Goal: Find contact information: Find contact information

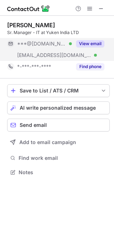
scroll to position [167, 114]
click at [95, 47] on div "View email" at bounding box center [88, 43] width 33 height 11
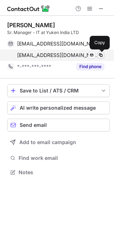
click at [101, 56] on span at bounding box center [101, 55] width 6 height 6
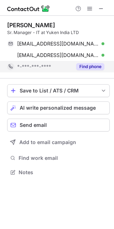
click at [85, 69] on button "Find phone" at bounding box center [90, 66] width 28 height 7
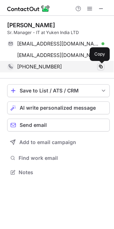
click at [102, 65] on span at bounding box center [101, 67] width 6 height 6
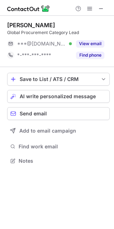
scroll to position [4, 4]
click at [104, 10] on button at bounding box center [101, 8] width 9 height 9
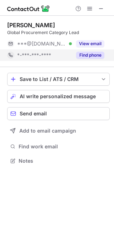
scroll to position [4, 4]
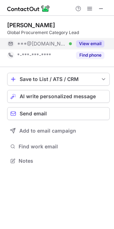
click at [94, 42] on button "View email" at bounding box center [90, 43] width 28 height 7
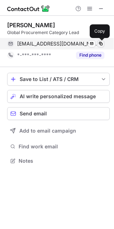
click at [101, 44] on span at bounding box center [101, 44] width 6 height 6
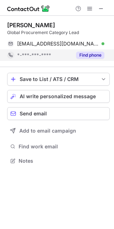
click at [92, 56] on button "Find phone" at bounding box center [90, 55] width 28 height 7
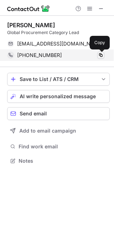
click at [104, 57] on span at bounding box center [101, 55] width 6 height 6
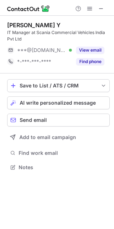
scroll to position [162, 114]
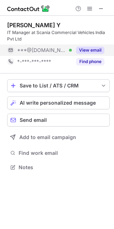
click at [87, 52] on button "View email" at bounding box center [90, 50] width 28 height 7
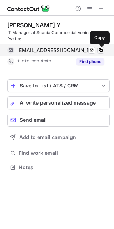
click at [100, 50] on span at bounding box center [101, 50] width 6 height 6
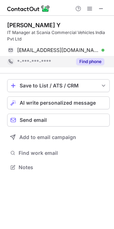
click at [83, 64] on button "Find phone" at bounding box center [90, 61] width 28 height 7
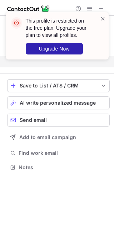
scroll to position [150, 114]
